Goal: Task Accomplishment & Management: Manage account settings

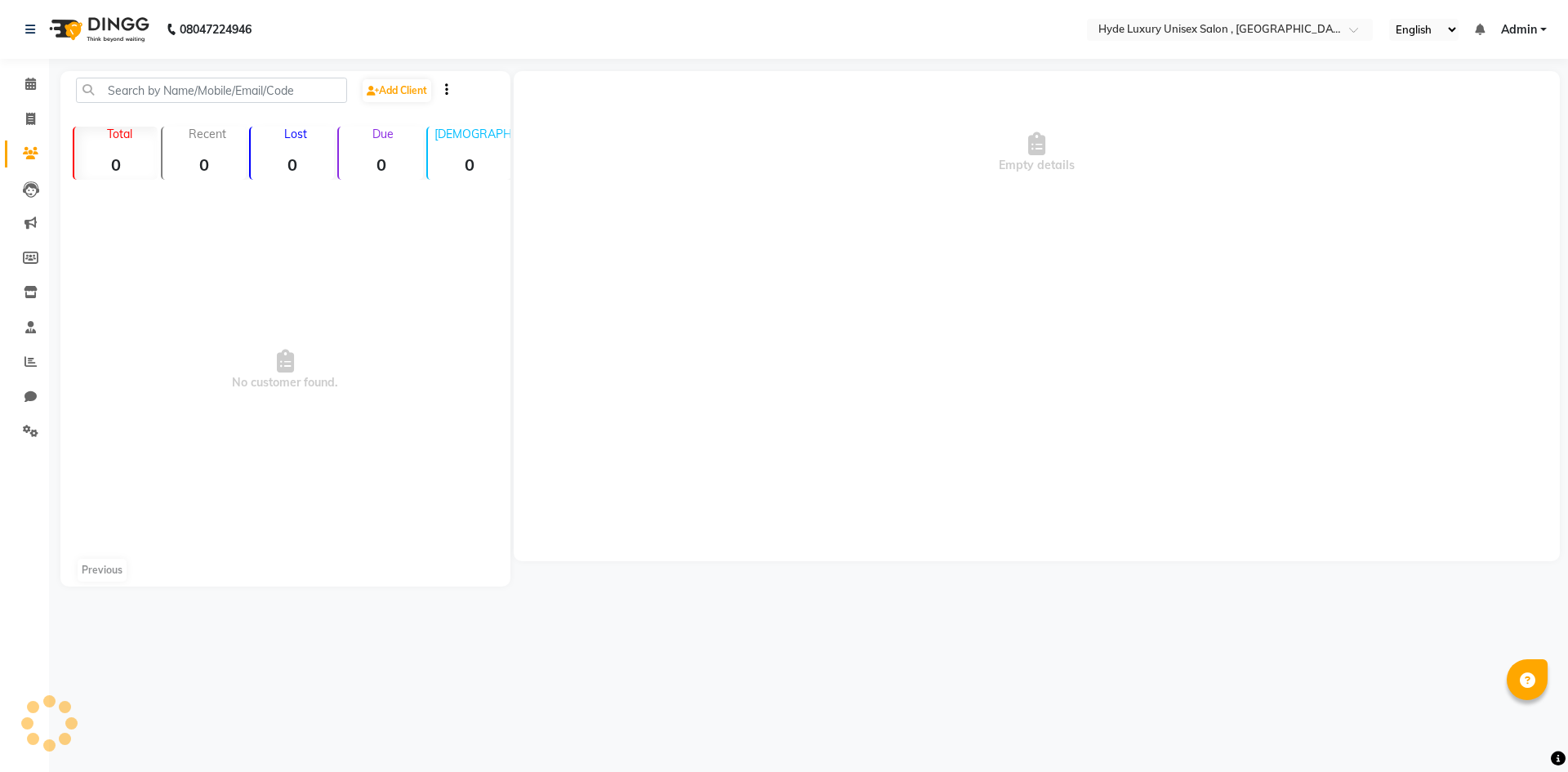
select select "en"
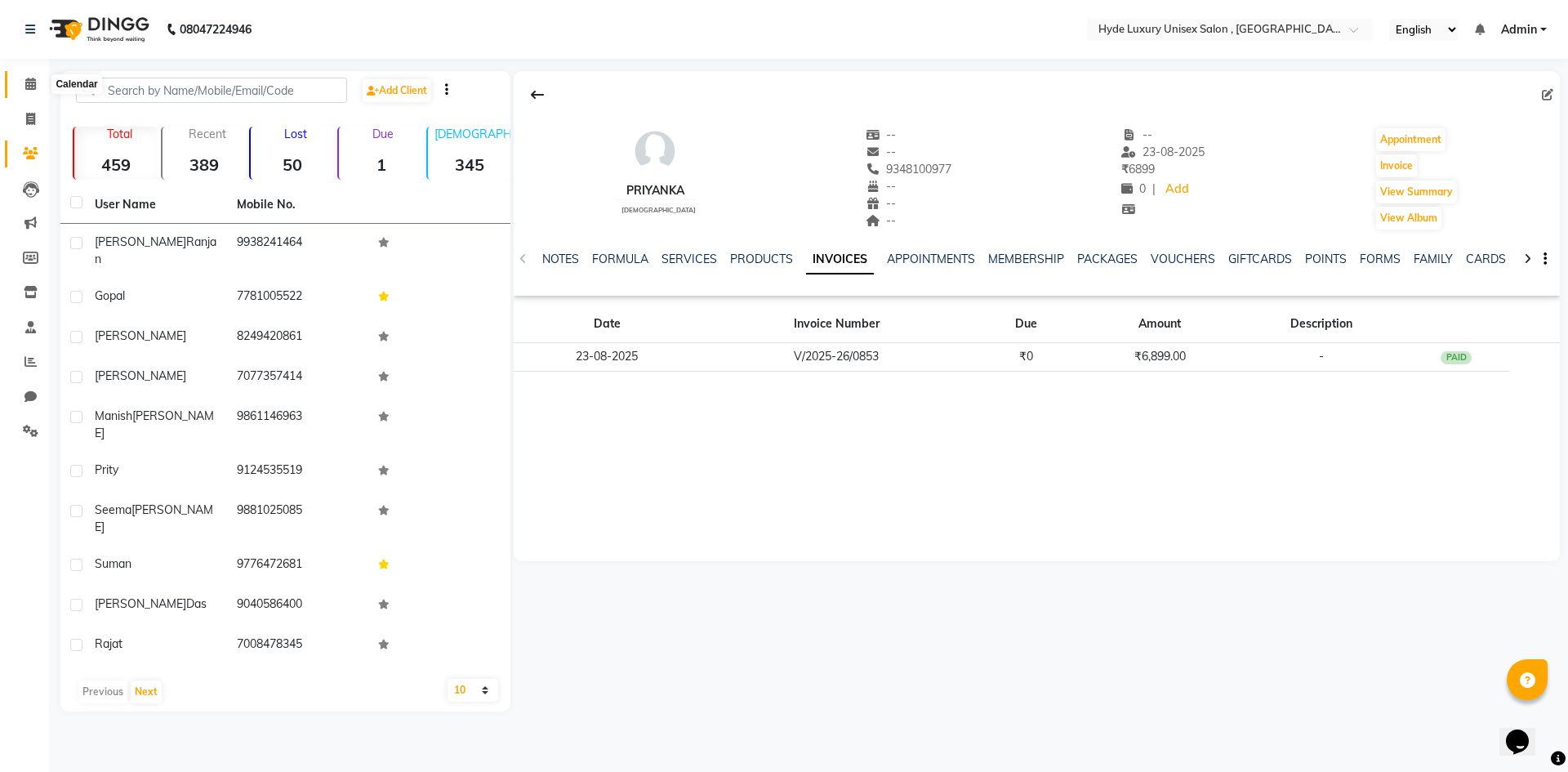
click at [31, 81] on icon at bounding box center [30, 83] width 11 height 12
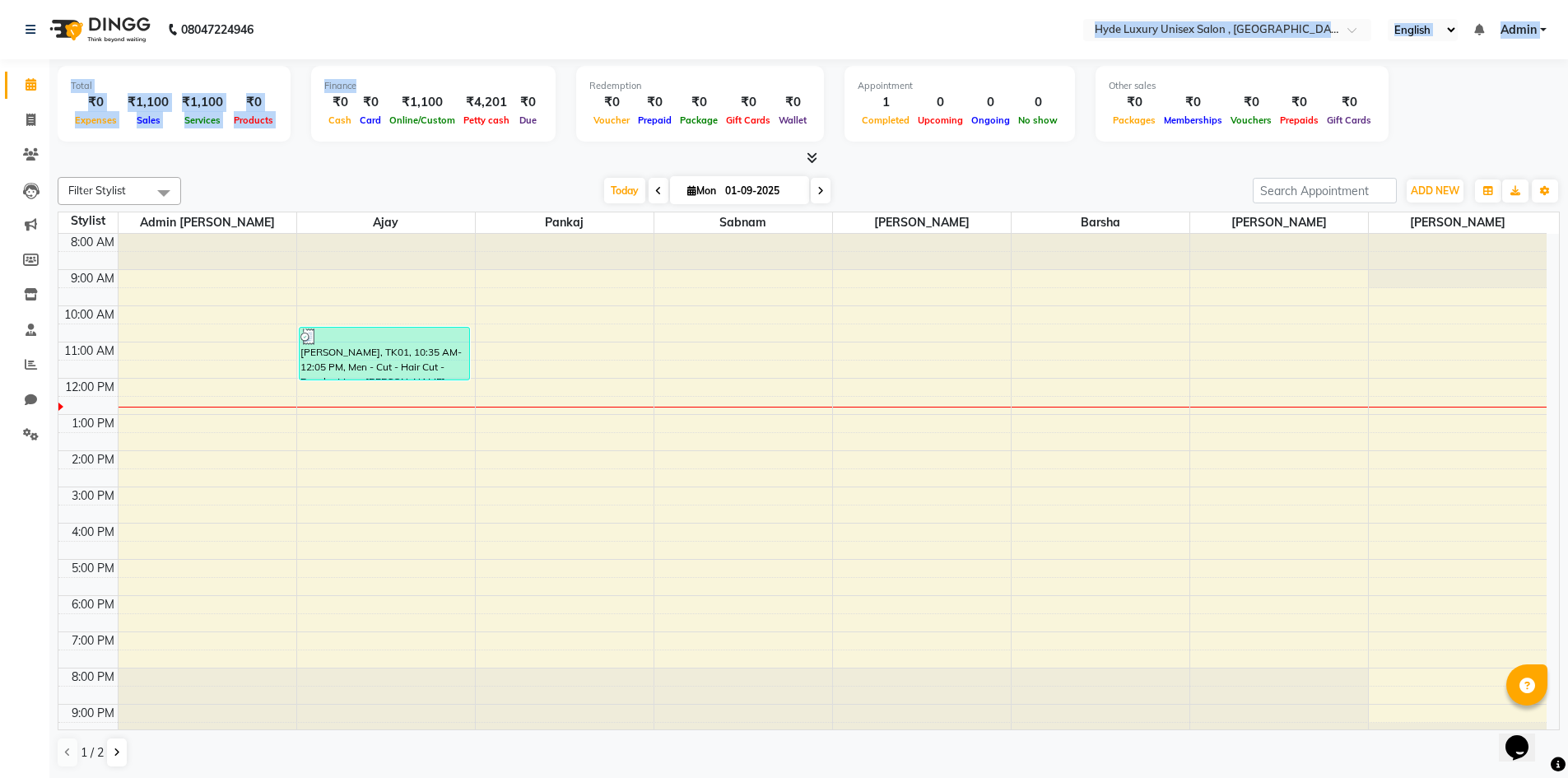
drag, startPoint x: 368, startPoint y: 19, endPoint x: 377, endPoint y: 75, distance: 56.7
click at [377, 75] on app-home "08047224946 Select Location × Hyde Luxury Unisex Salon , Rudrapur, English ENGL…" at bounding box center [784, 389] width 1568 height 779
click at [435, 25] on nav "08047224946 Select Location × Hyde Luxury Unisex Salon , Rudrapur, English ENGL…" at bounding box center [784, 29] width 1568 height 59
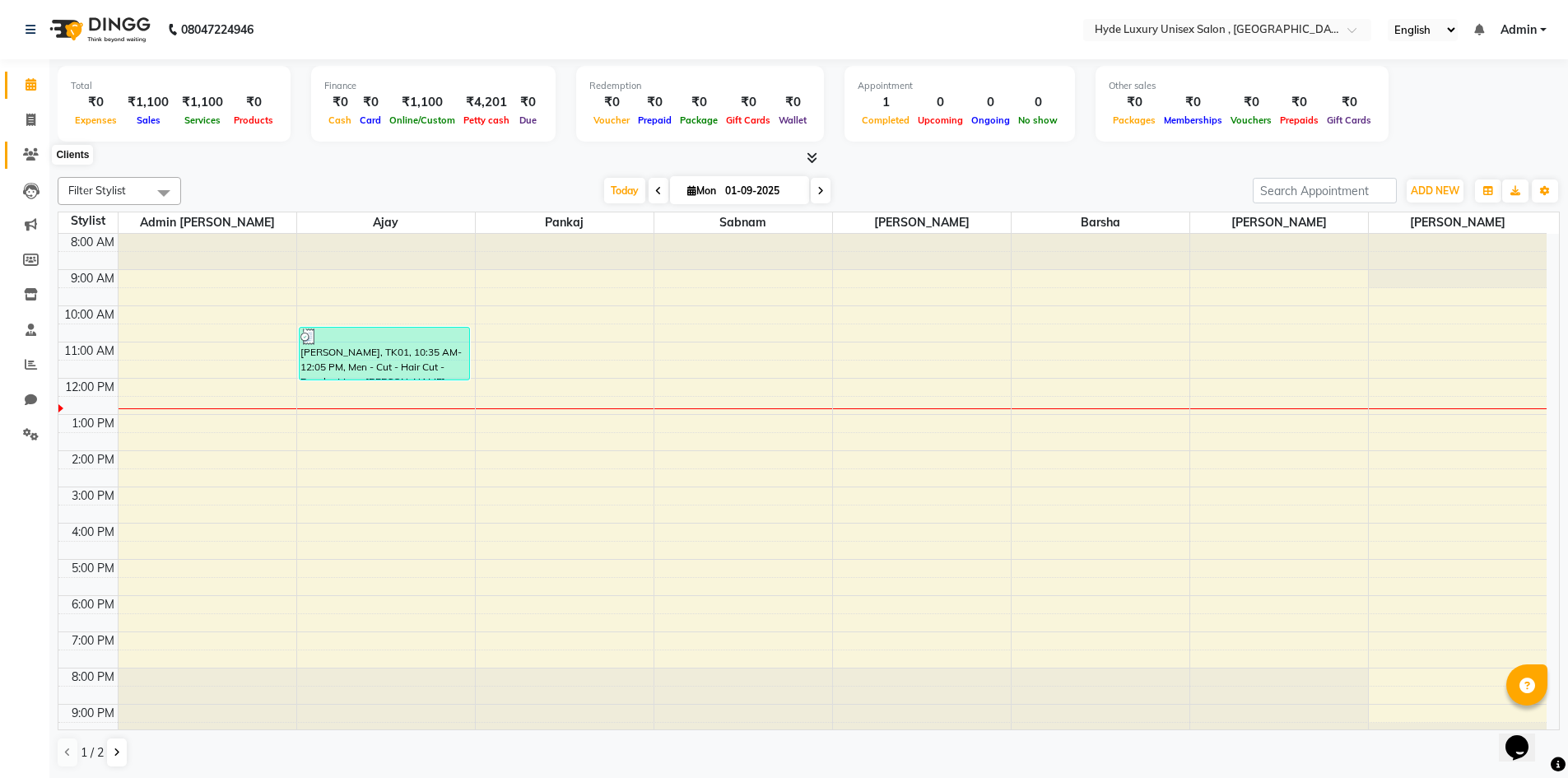
click at [35, 160] on span at bounding box center [31, 155] width 29 height 19
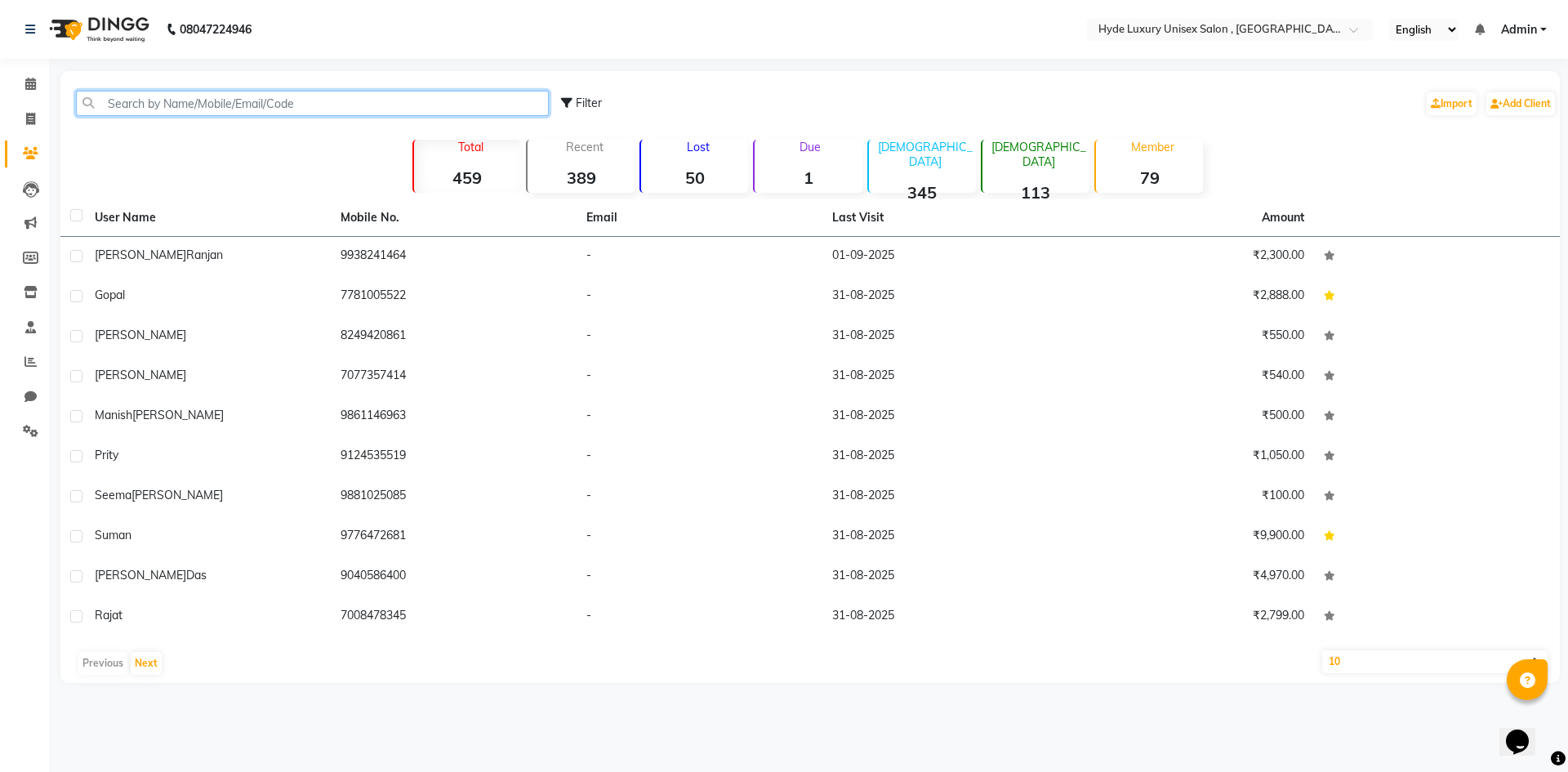
click at [225, 100] on input "text" at bounding box center [312, 103] width 473 height 25
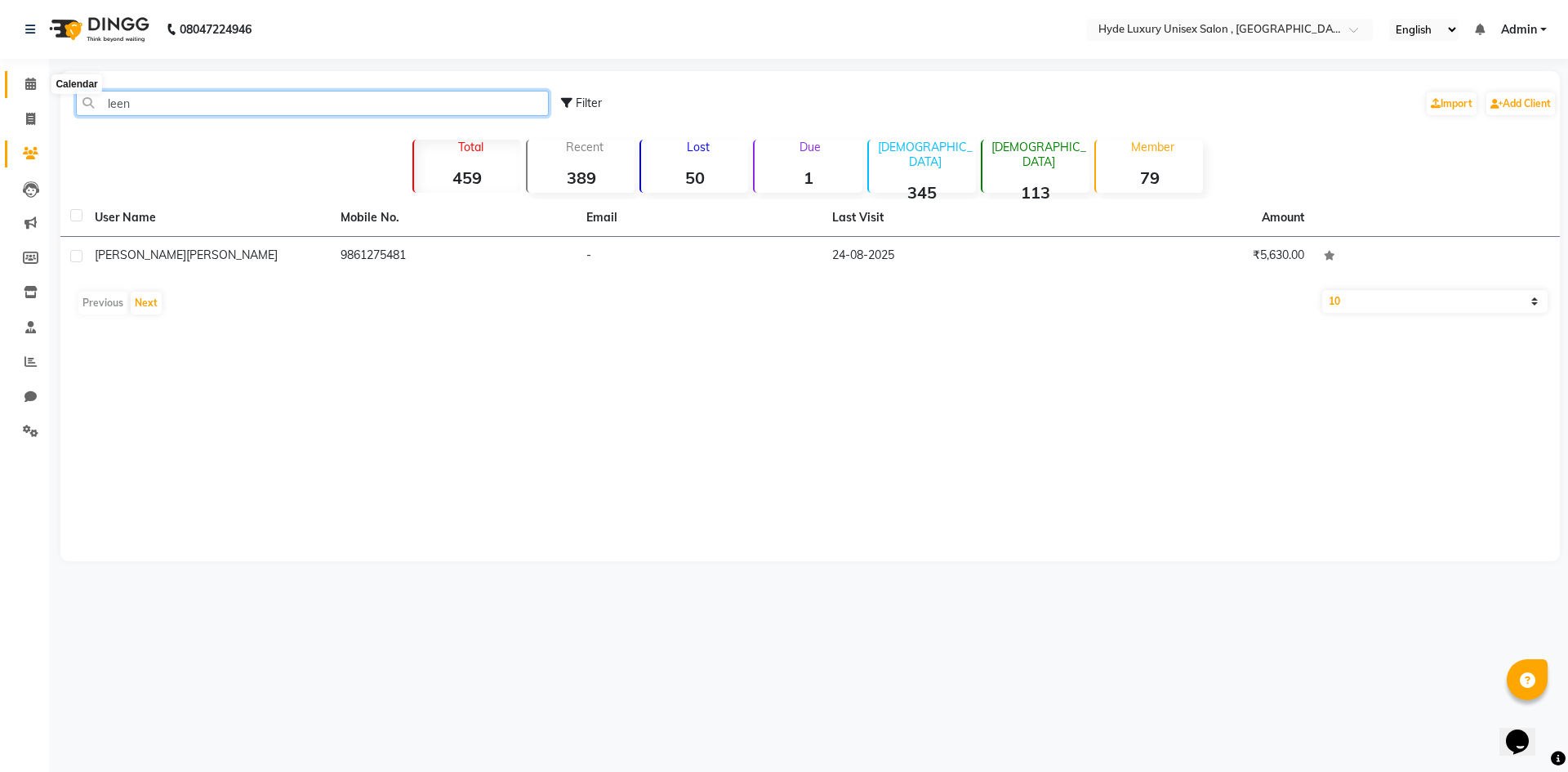
type input "leen"
click at [35, 79] on icon at bounding box center [30, 83] width 11 height 12
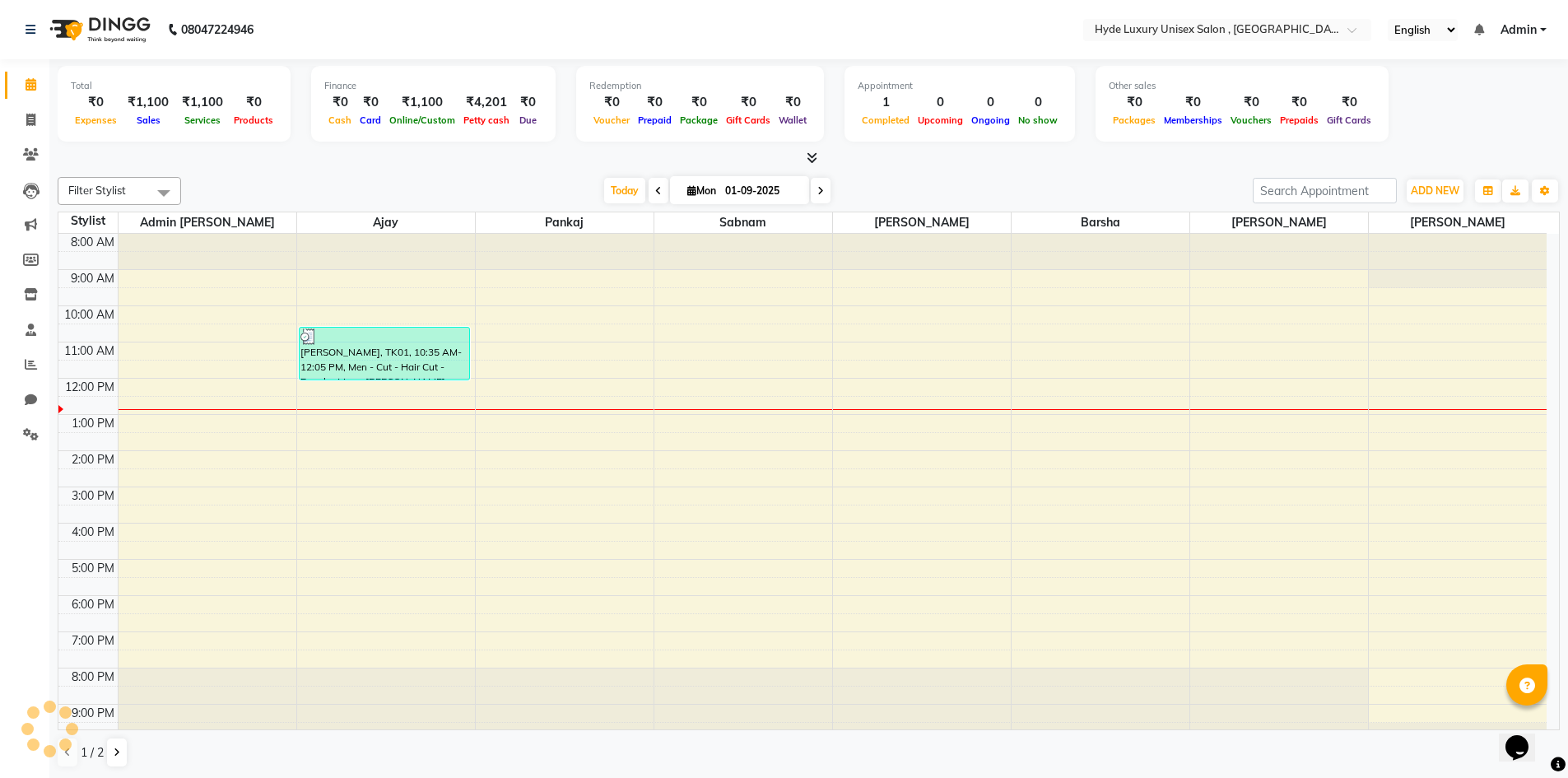
click at [272, 188] on div "[DATE] [DATE]" at bounding box center [717, 191] width 1056 height 25
click at [340, 37] on nav "08047224946 Select Location × Hyde Luxury Unisex Salon , Rudrapur, English ENGL…" at bounding box center [784, 29] width 1568 height 59
